Goal: Information Seeking & Learning: Learn about a topic

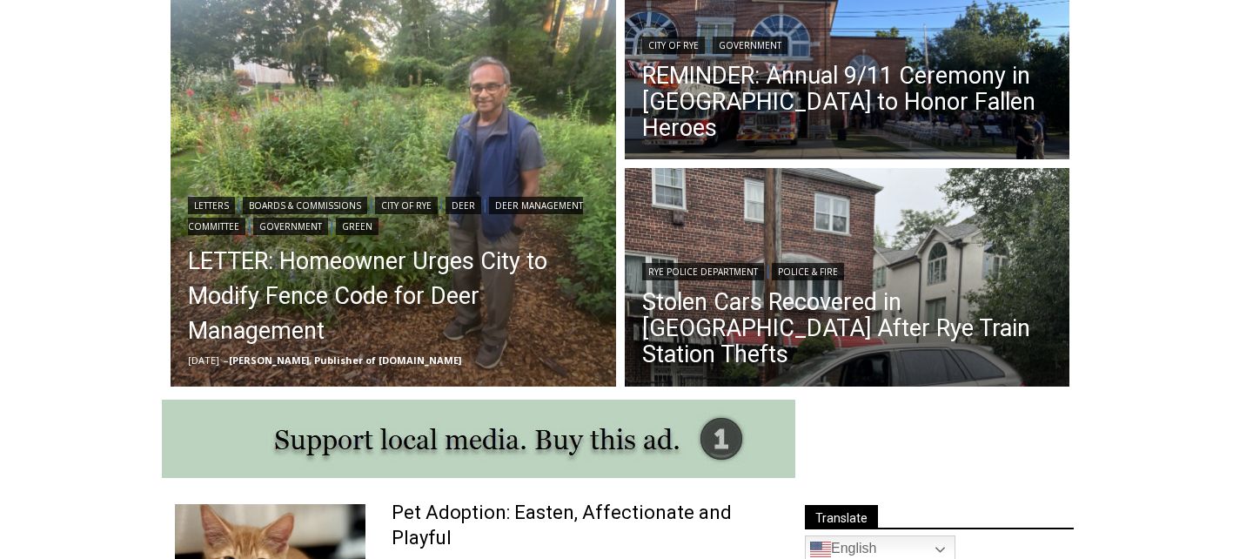
scroll to position [551, 0]
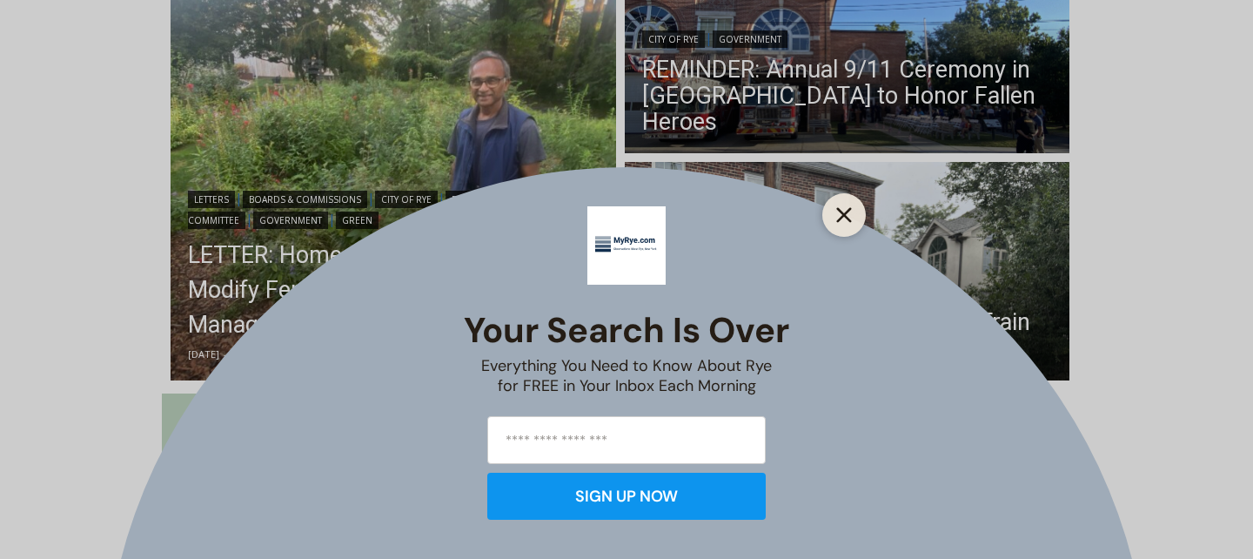
click at [850, 221] on line "Close" at bounding box center [844, 215] width 12 height 12
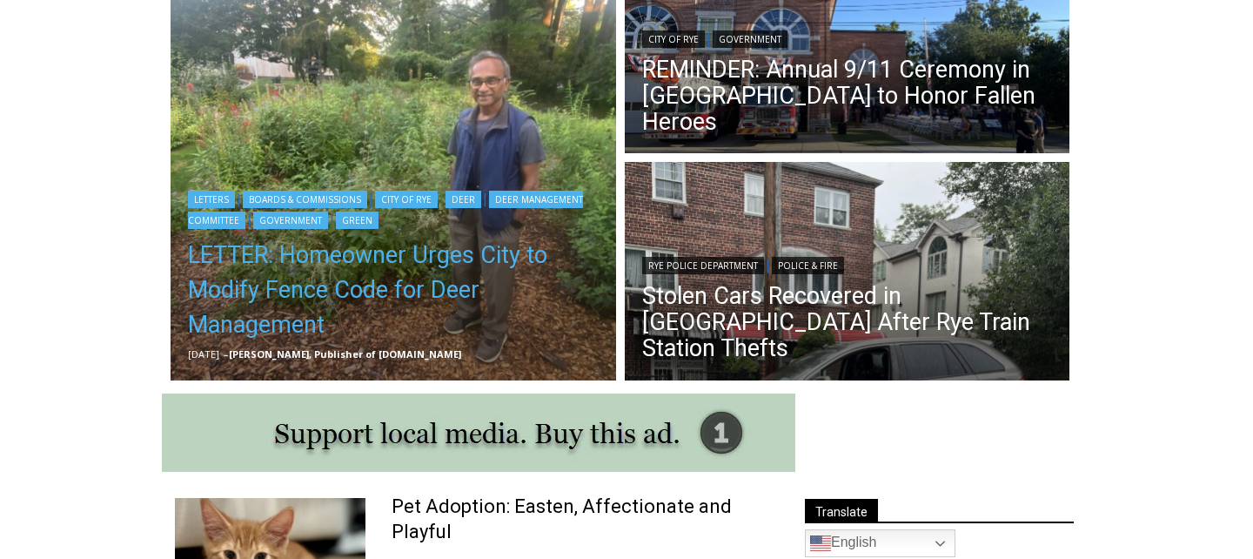
click at [408, 282] on link "LETTER: Homeowner Urges City to Modify Fence Code for Deer Management" at bounding box center [393, 290] width 411 height 104
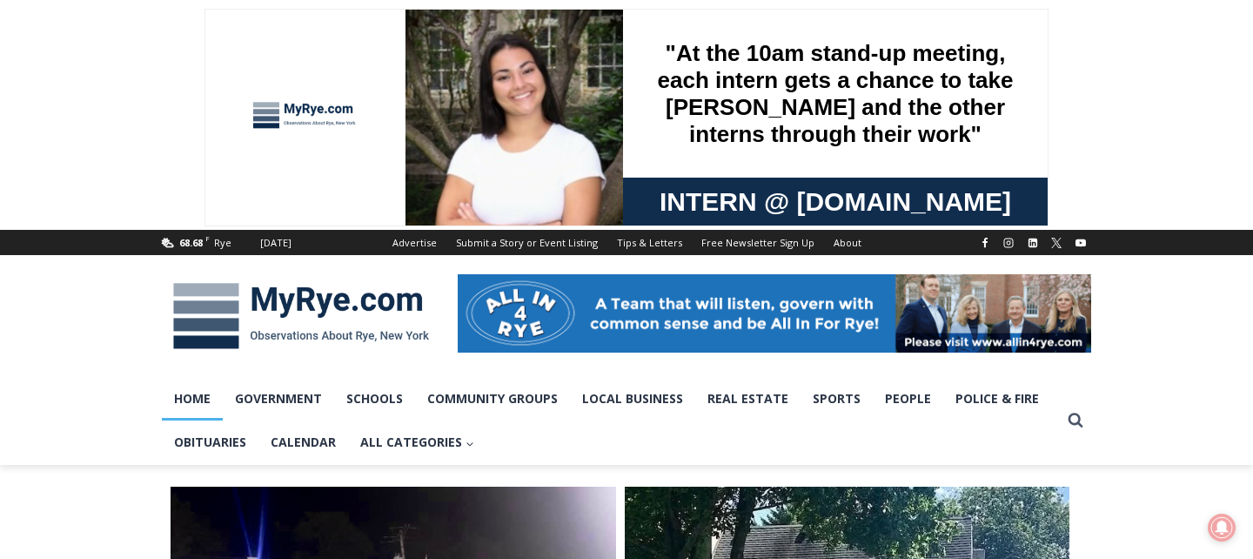
click at [230, 306] on img at bounding box center [301, 316] width 278 height 91
